Goal: Transaction & Acquisition: Purchase product/service

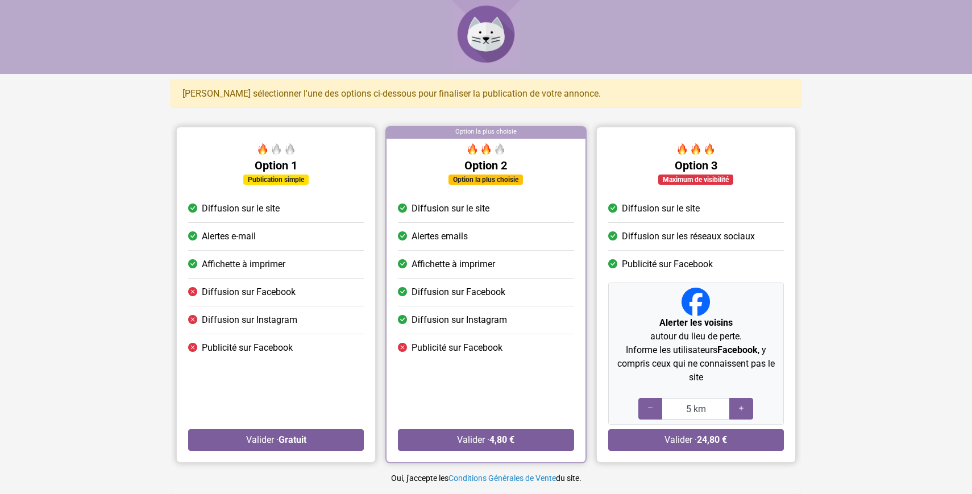
scroll to position [68, 0]
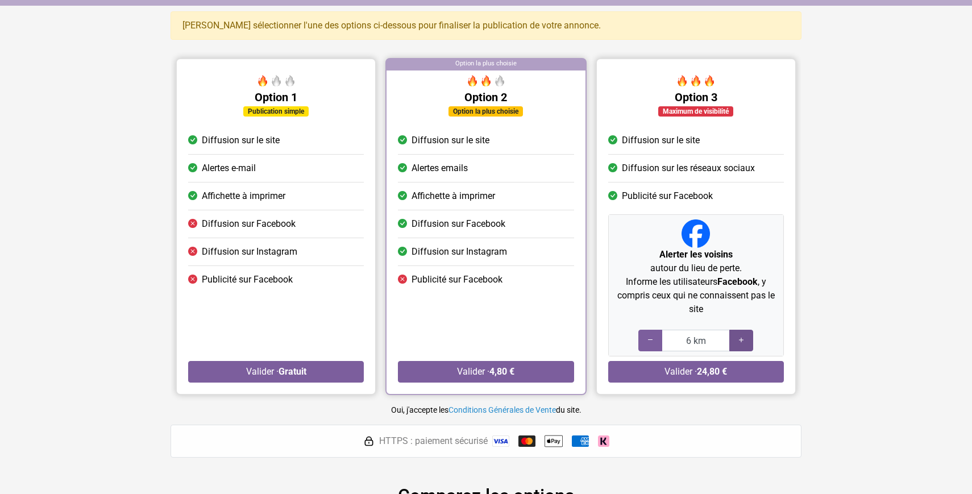
click at [744, 342] on icon at bounding box center [741, 340] width 9 height 11
click at [648, 345] on icon at bounding box center [650, 340] width 9 height 11
type input "5 km"
click at [648, 345] on icon at bounding box center [650, 340] width 9 height 11
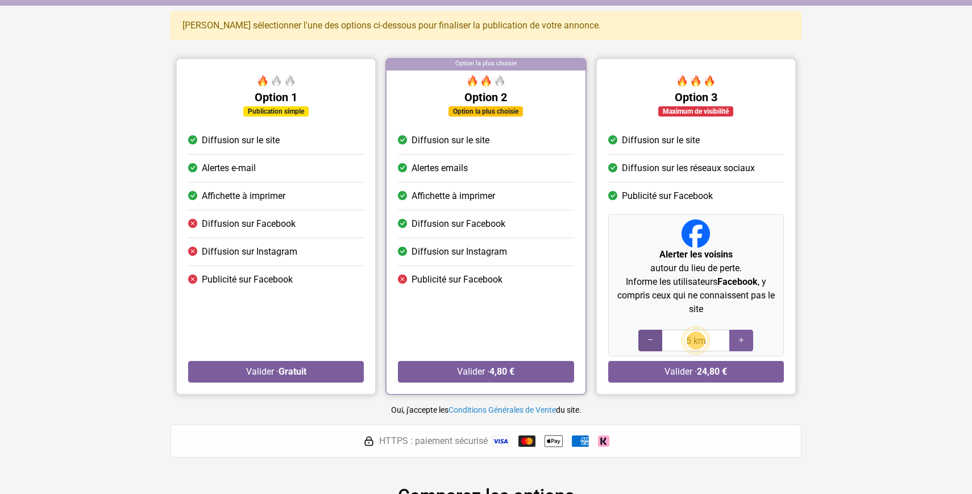
click at [648, 345] on icon at bounding box center [650, 340] width 9 height 11
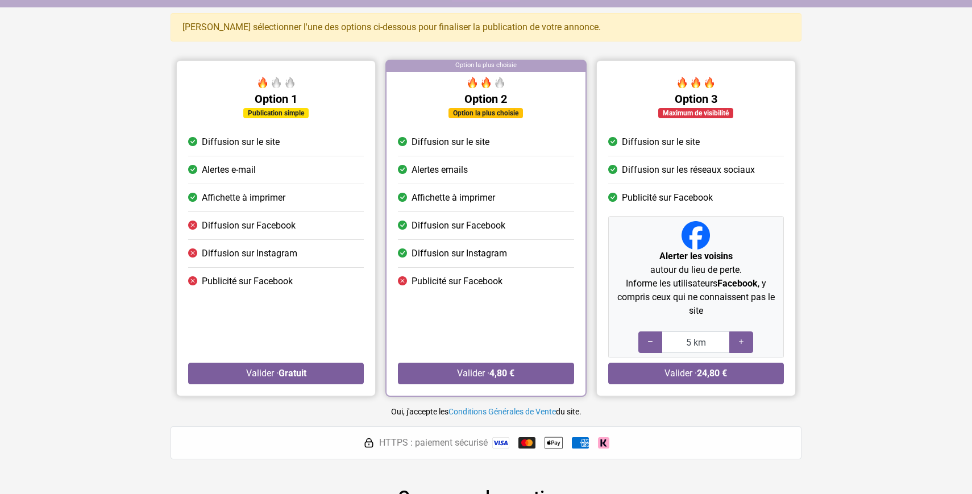
scroll to position [66, 0]
click at [745, 378] on button "Valider · 24,80 €" at bounding box center [696, 374] width 176 height 22
